Goal: Check status: Check status

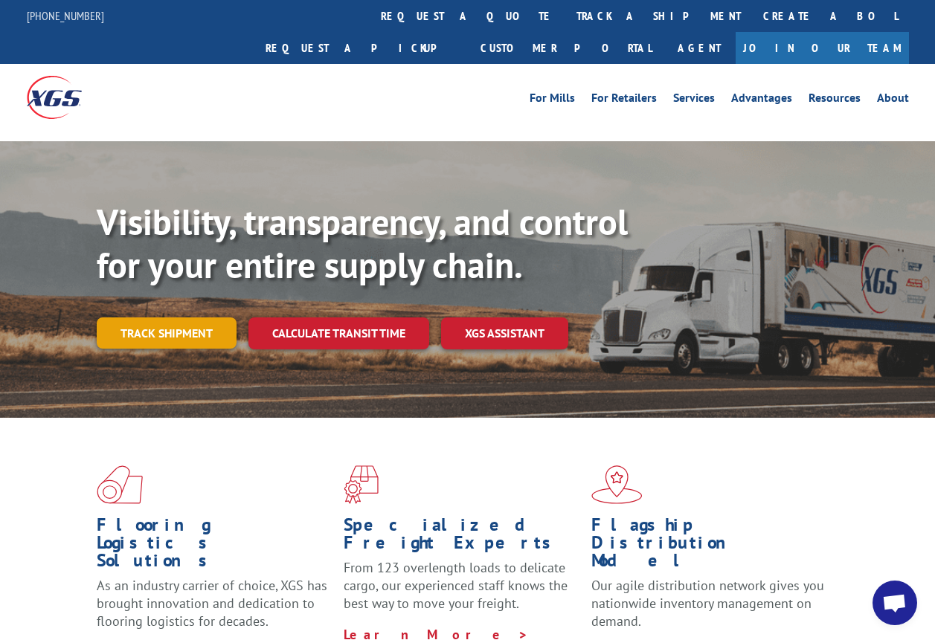
click at [198, 318] on link "Track shipment" at bounding box center [167, 333] width 140 height 31
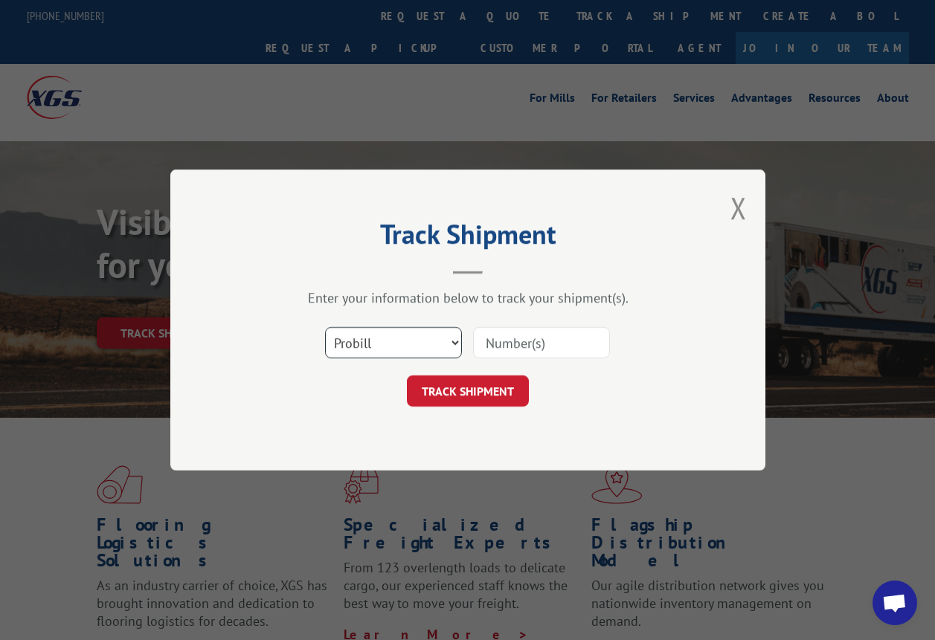
click at [454, 345] on select "Select category... Probill BOL PO" at bounding box center [393, 342] width 137 height 31
select select "bol"
click at [325, 327] on select "Select category... Probill BOL PO" at bounding box center [393, 342] width 137 height 31
click at [562, 344] on input at bounding box center [541, 342] width 137 height 31
type input "325098"
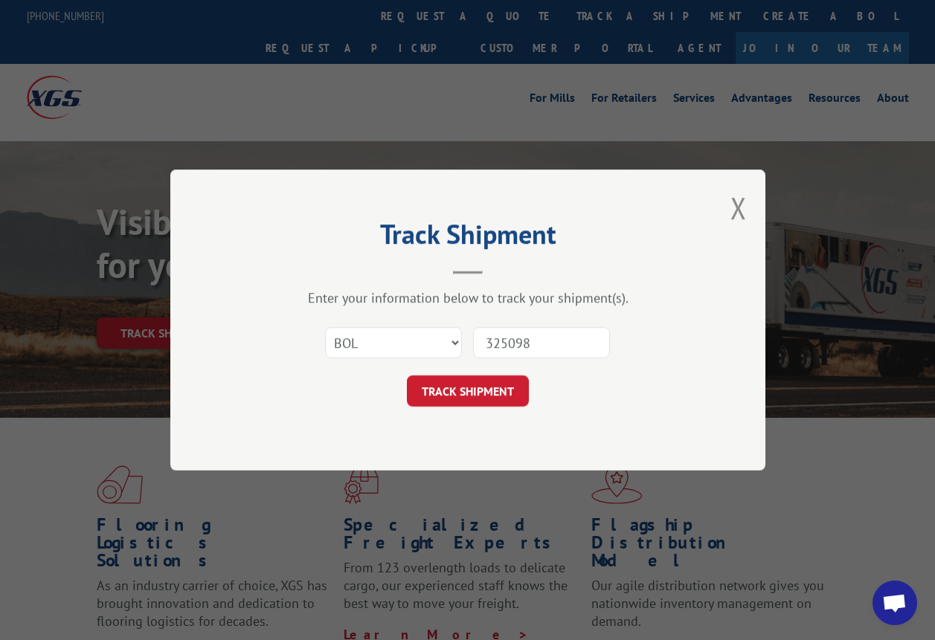
click at [485, 385] on button "TRACK SHIPMENT" at bounding box center [468, 391] width 122 height 31
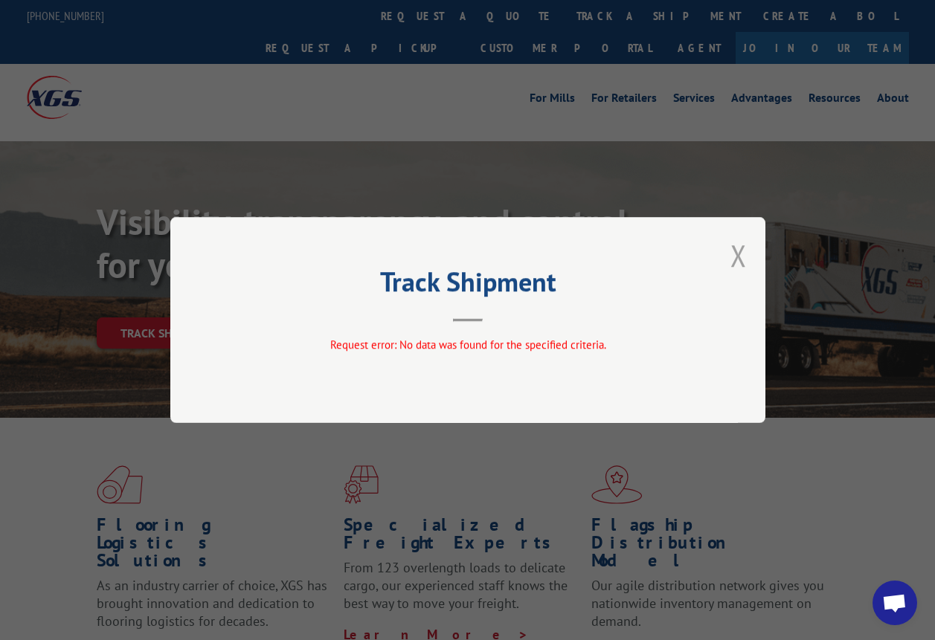
click at [745, 264] on button "Close modal" at bounding box center [738, 255] width 16 height 39
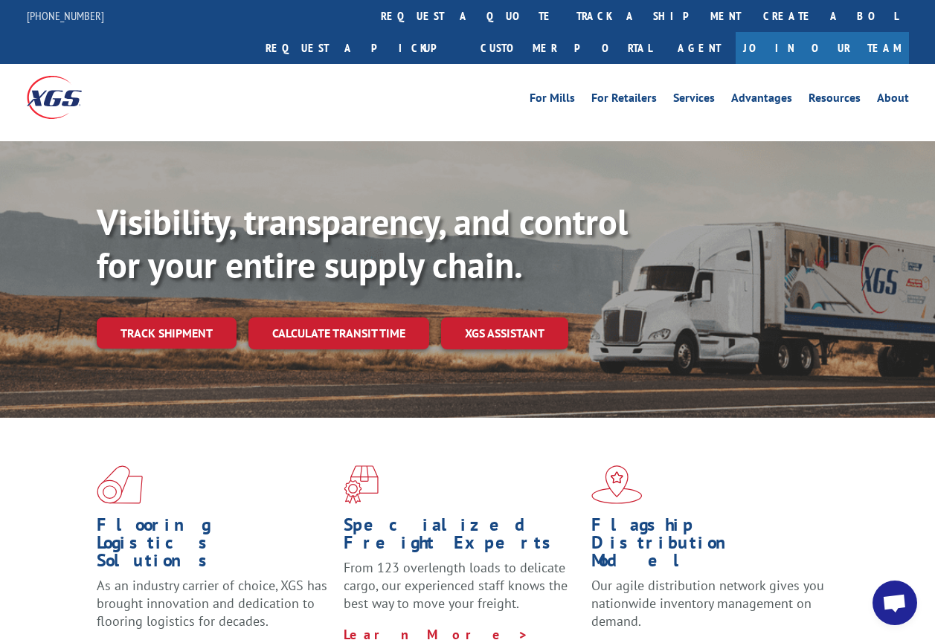
click at [852, 32] on link "Join Our Team" at bounding box center [822, 48] width 173 height 32
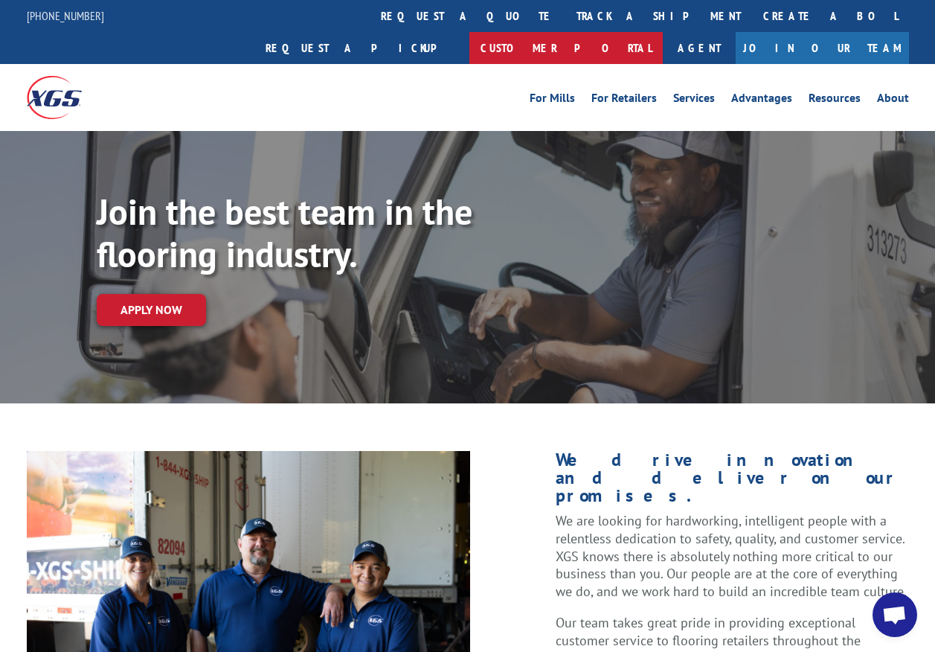
click at [663, 32] on link "Customer Portal" at bounding box center [565, 48] width 193 height 32
